Goal: Information Seeking & Learning: Compare options

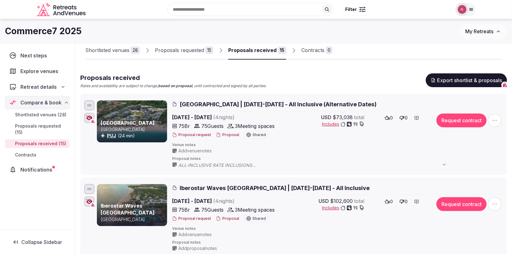
scroll to position [26, 0]
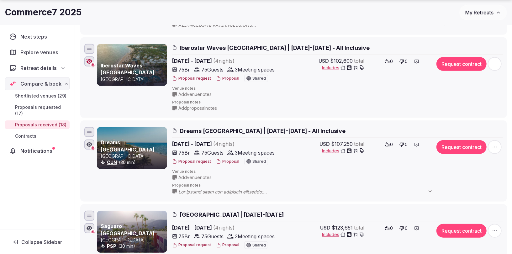
scroll to position [185, 0]
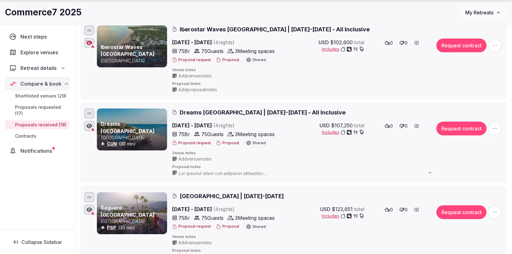
click at [255, 104] on li "Dreams [GEOGRAPHIC_DATA] CUN (30 min) Dreams [GEOGRAPHIC_DATA] | [DATE]-[DATE] …" at bounding box center [293, 142] width 427 height 81
click at [252, 112] on span "Dreams [GEOGRAPHIC_DATA] | [DATE]-[DATE] - All Inclusive" at bounding box center [263, 112] width 166 height 8
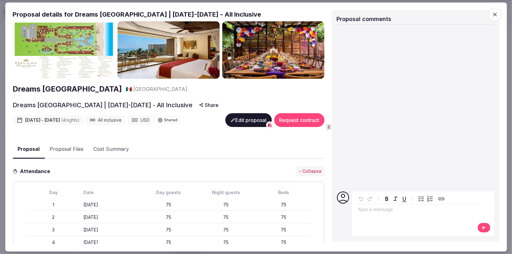
drag, startPoint x: 75, startPoint y: 13, endPoint x: 286, endPoint y: 14, distance: 210.4
click at [286, 14] on h2 "Proposal details for Dreams [GEOGRAPHIC_DATA] | [DATE]-[DATE] - All Inclusive" at bounding box center [169, 14] width 312 height 9
copy h2 "Dreams [GEOGRAPHIC_DATA] | [DATE]-[DATE] - All Inclusive"
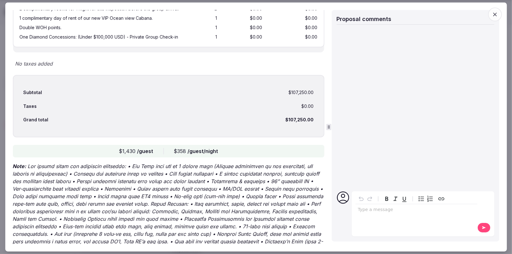
scroll to position [942, 0]
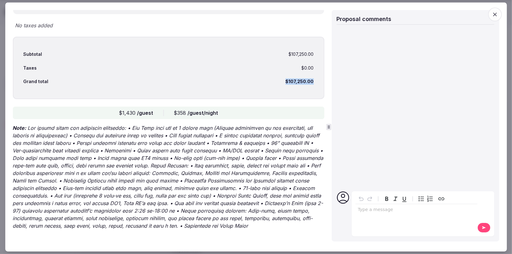
drag, startPoint x: 282, startPoint y: 78, endPoint x: 318, endPoint y: 81, distance: 35.9
click at [318, 81] on div "Subtotal $107,250.00 Taxes $0.00 Grand total $107,250.00" at bounding box center [169, 68] width 312 height 62
copy div "$107,250.00"
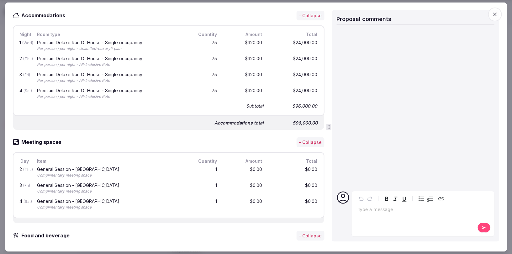
scroll to position [32, 0]
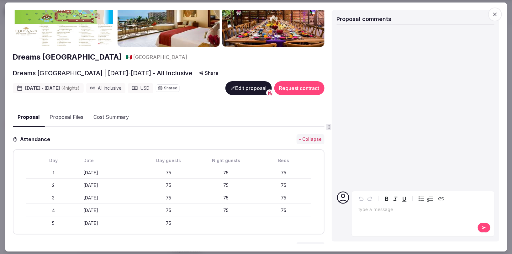
click at [493, 12] on icon "button" at bounding box center [495, 14] width 6 height 6
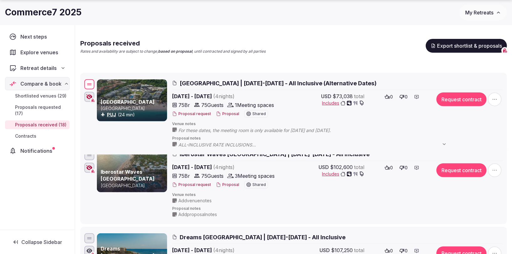
scroll to position [102, 0]
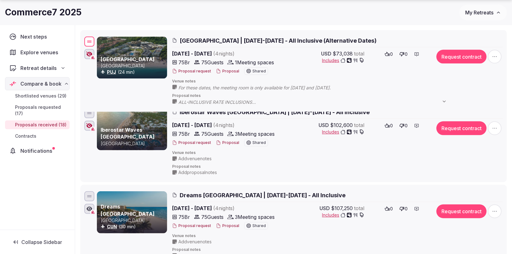
drag, startPoint x: 87, startPoint y: 80, endPoint x: 92, endPoint y: 43, distance: 37.6
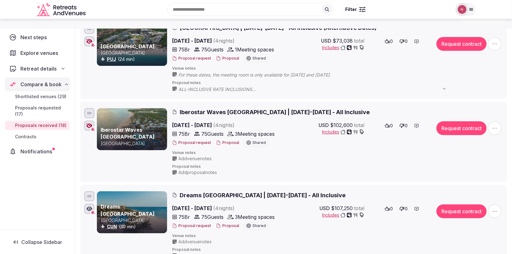
scroll to position [0, 0]
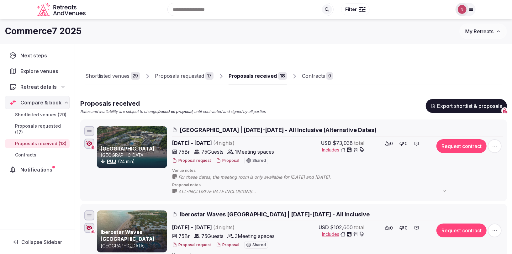
click at [177, 73] on div "Proposals requested" at bounding box center [179, 76] width 49 height 8
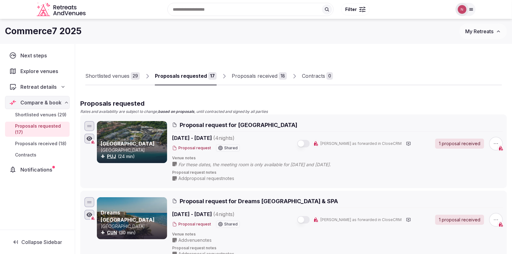
click at [244, 75] on div "Proposals received" at bounding box center [255, 76] width 46 height 8
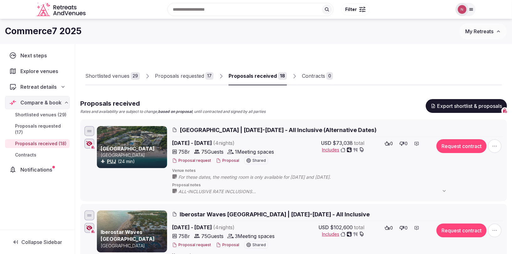
click at [237, 129] on span "[GEOGRAPHIC_DATA] | [DATE]-[DATE] - All Inclusive (Alternative Dates)" at bounding box center [278, 130] width 197 height 8
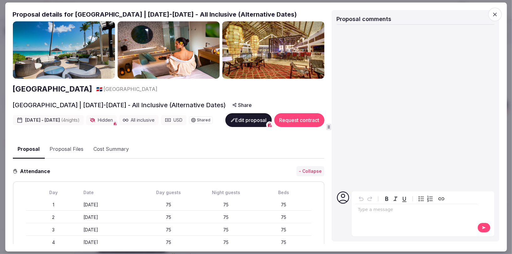
drag, startPoint x: 75, startPoint y: 15, endPoint x: 81, endPoint y: 26, distance: 12.3
click at [81, 19] on h2 "Proposal details for [GEOGRAPHIC_DATA] | [DATE]-[DATE] - All Inclusive (Alterna…" at bounding box center [169, 14] width 312 height 9
copy h2 "[GEOGRAPHIC_DATA] | [DATE]-[DATE] - All Inclusive (Alternative Dates)"
click at [493, 15] on icon "button" at bounding box center [495, 14] width 6 height 6
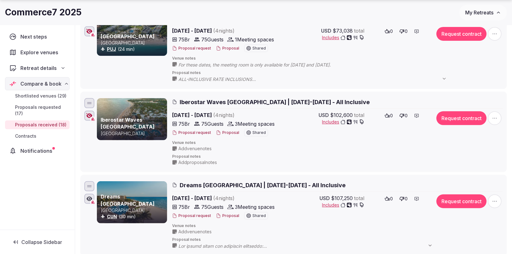
scroll to position [120, 0]
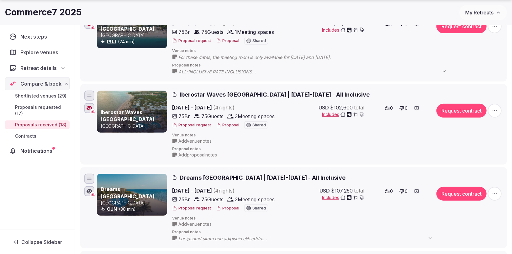
click at [309, 91] on span "Iberostar Waves [GEOGRAPHIC_DATA] | [DATE]-[DATE] - All Inclusive" at bounding box center [275, 95] width 190 height 8
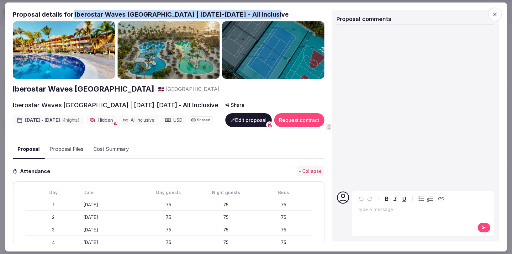
drag, startPoint x: 72, startPoint y: 14, endPoint x: 299, endPoint y: 17, distance: 227.0
click at [299, 17] on h2 "Proposal details for Iberostar Waves [GEOGRAPHIC_DATA] | [DATE]-[DATE] - All In…" at bounding box center [169, 14] width 312 height 9
copy h2 "Iberostar Waves [GEOGRAPHIC_DATA] | [DATE]-[DATE] - All Inclusive"
click at [493, 13] on icon "button" at bounding box center [495, 14] width 6 height 6
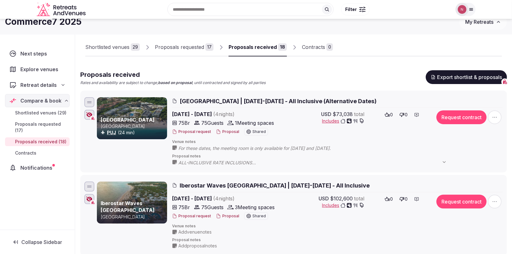
scroll to position [0, 0]
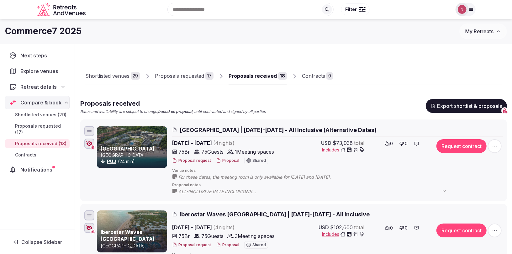
click at [182, 77] on div "Proposals requested" at bounding box center [179, 76] width 49 height 8
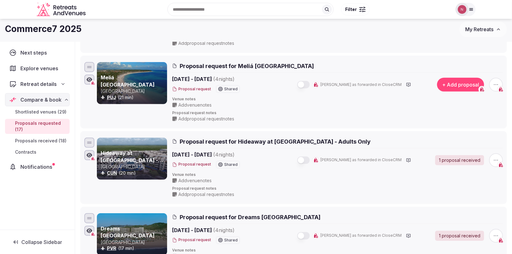
scroll to position [209, 0]
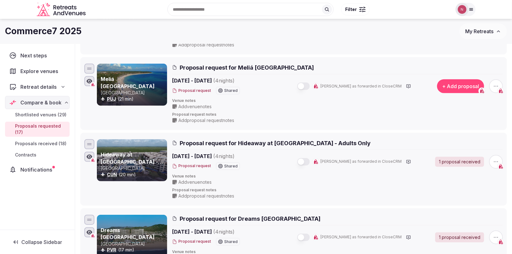
click at [275, 69] on span "Proposal request for Meliá [GEOGRAPHIC_DATA]" at bounding box center [247, 68] width 134 height 8
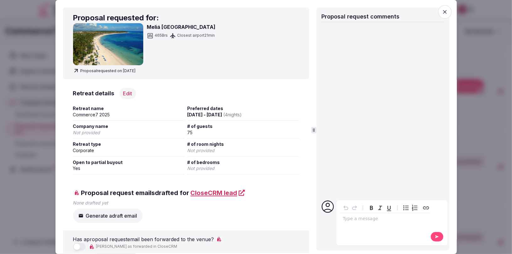
drag, startPoint x: 146, startPoint y: 26, endPoint x: 227, endPoint y: 27, distance: 80.3
click at [227, 27] on div "[GEOGRAPHIC_DATA] 465 [GEOGRAPHIC_DATA] 21 min" at bounding box center [186, 44] width 226 height 42
copy h3 "Meliá [GEOGRAPHIC_DATA]"
click at [448, 8] on span "button" at bounding box center [445, 12] width 14 height 14
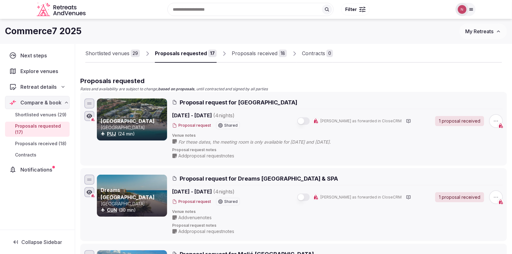
scroll to position [0, 0]
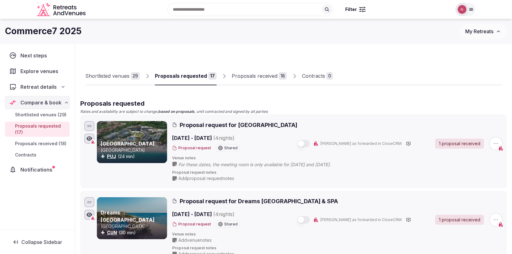
click at [250, 76] on div "Proposals received" at bounding box center [255, 76] width 46 height 8
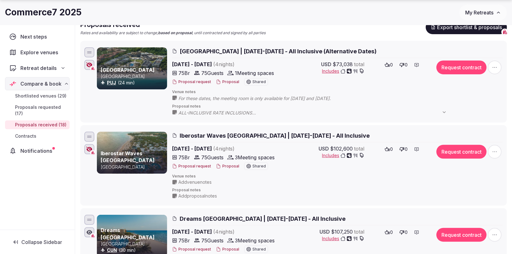
scroll to position [86, 0]
